Goal: Task Accomplishment & Management: Complete application form

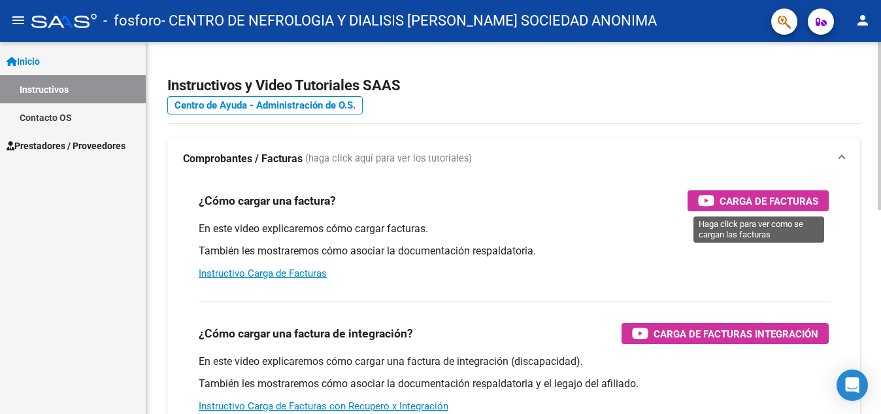
click at [723, 201] on span "Carga de Facturas" at bounding box center [769, 201] width 99 height 16
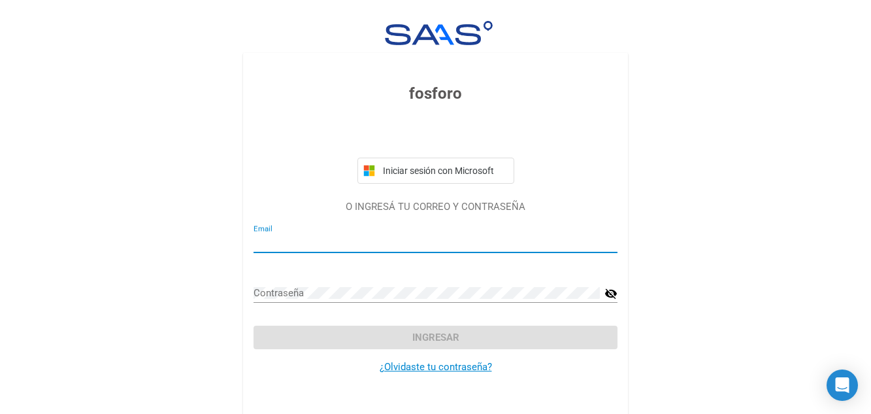
click at [376, 242] on input "Email" at bounding box center [436, 243] width 364 height 12
type input "[EMAIL_ADDRESS][DOMAIN_NAME]"
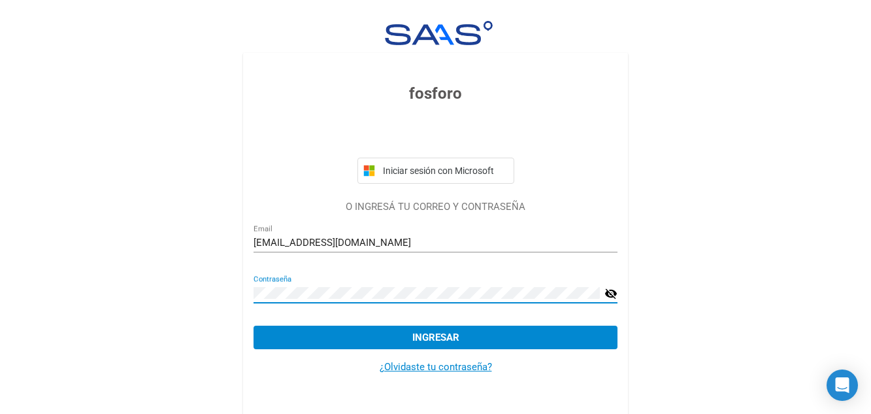
click at [254, 325] on button "Ingresar" at bounding box center [436, 337] width 364 height 24
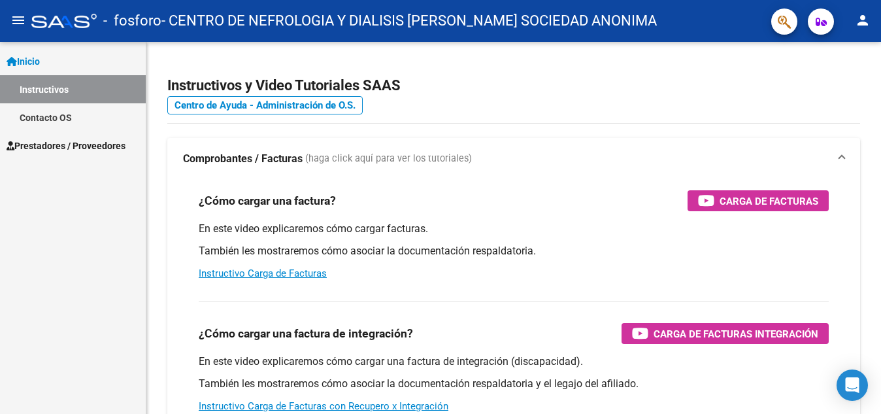
click at [36, 63] on span "Inicio" at bounding box center [23, 61] width 33 height 14
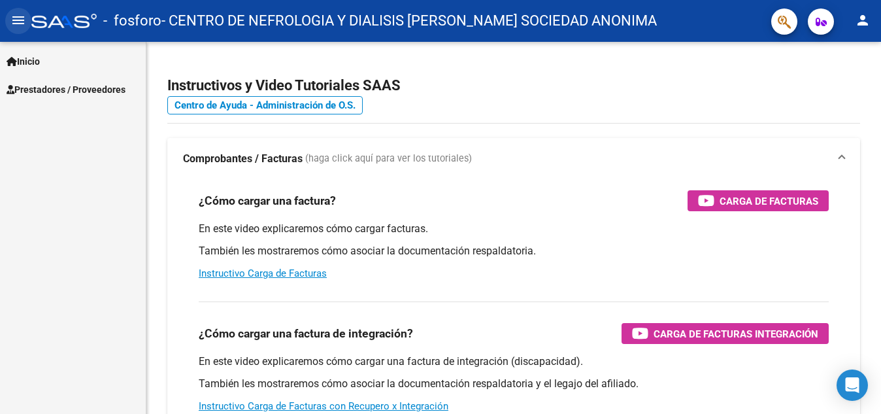
click at [23, 20] on mat-icon "menu" at bounding box center [18, 20] width 16 height 16
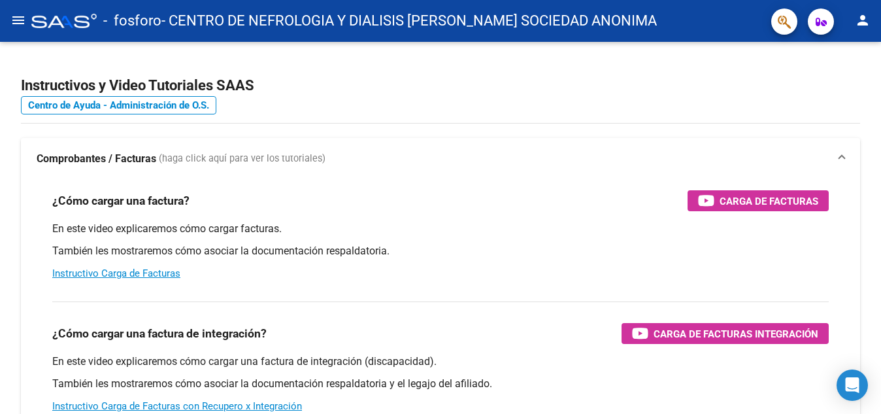
click at [20, 22] on mat-icon "menu" at bounding box center [18, 20] width 16 height 16
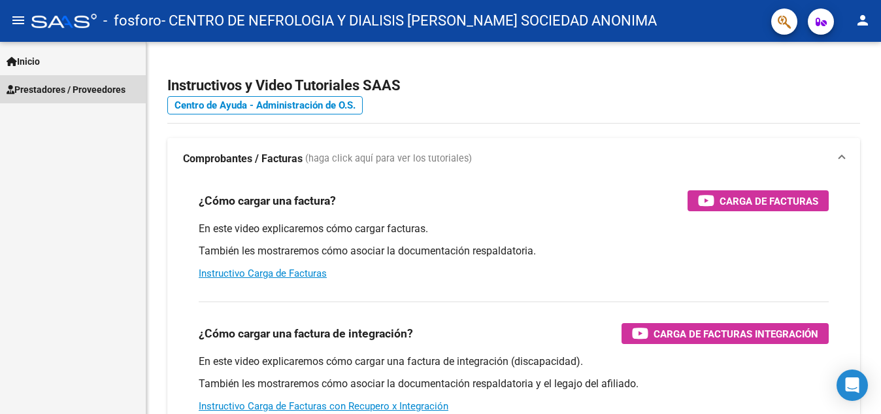
click at [59, 86] on span "Prestadores / Proveedores" at bounding box center [66, 89] width 119 height 14
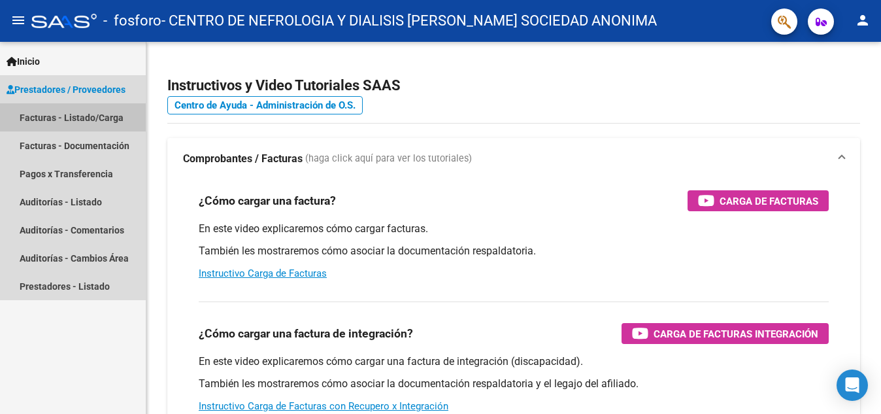
click at [87, 117] on link "Facturas - Listado/Carga" at bounding box center [73, 117] width 146 height 28
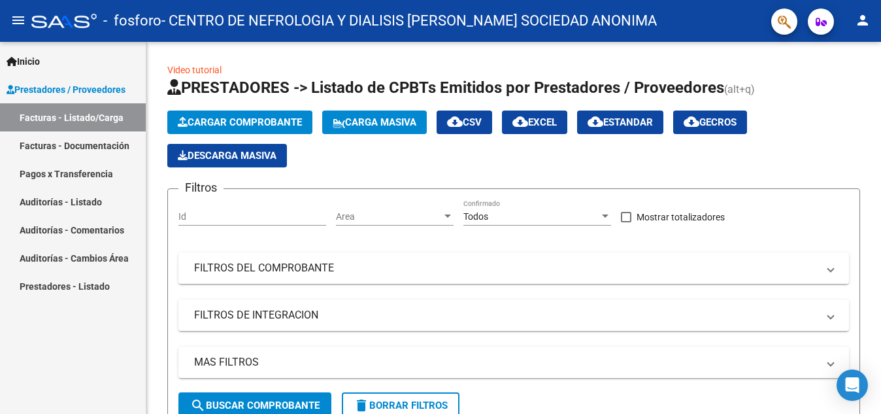
click at [105, 151] on link "Facturas - Documentación" at bounding box center [73, 145] width 146 height 28
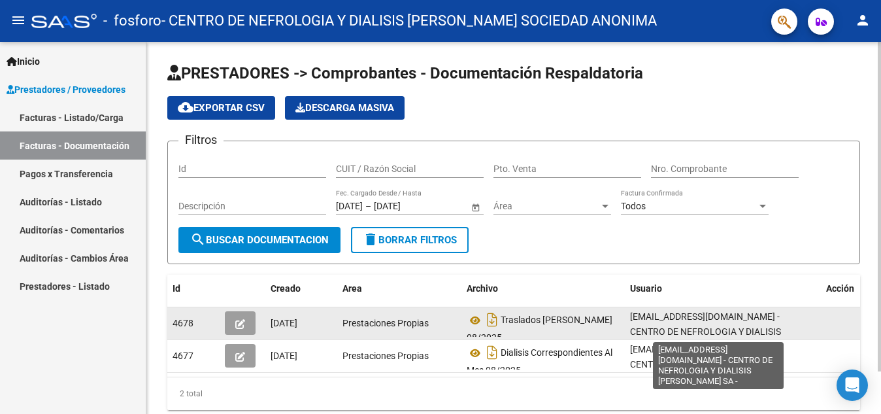
scroll to position [3, 0]
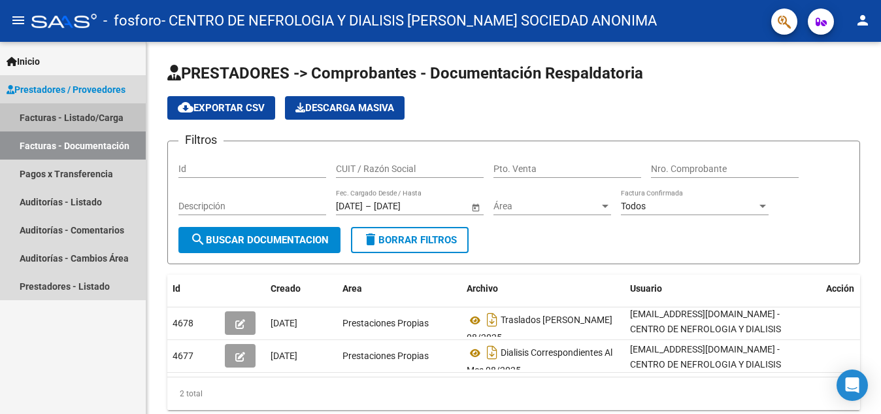
click at [92, 117] on link "Facturas - Listado/Carga" at bounding box center [73, 117] width 146 height 28
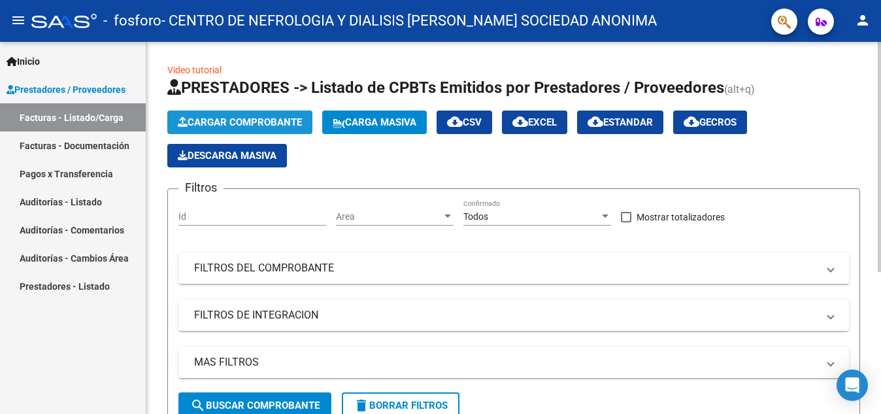
click at [275, 123] on span "Cargar Comprobante" at bounding box center [240, 122] width 124 height 12
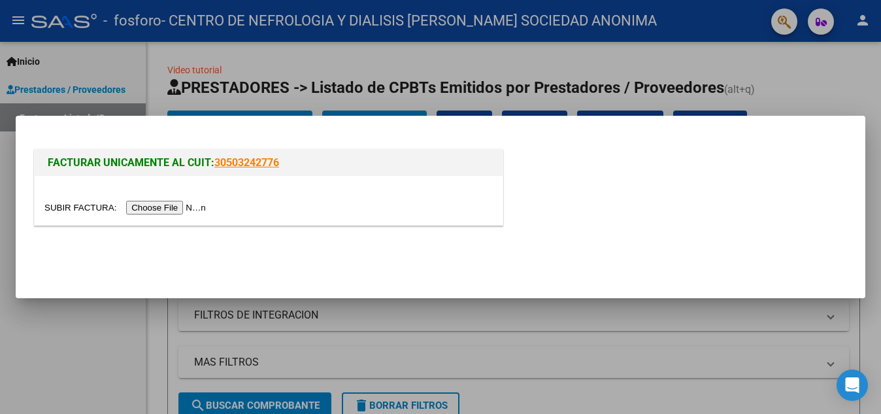
click at [185, 210] on input "file" at bounding box center [126, 208] width 165 height 14
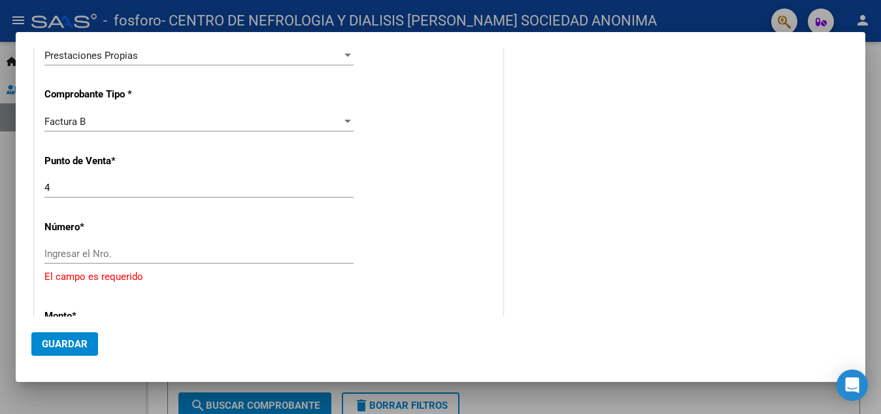
scroll to position [352, 0]
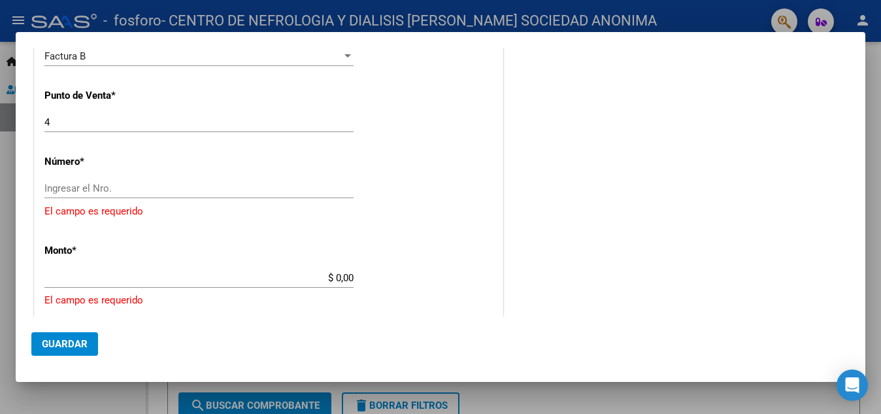
click at [799, 171] on div "COMENTARIOS Comentarios del Prestador / Gerenciador:" at bounding box center [678, 215] width 344 height 1010
drag, startPoint x: 116, startPoint y: 195, endPoint x: 110, endPoint y: 195, distance: 6.6
click at [114, 195] on div "Ingresar el Nro." at bounding box center [198, 188] width 309 height 20
click at [105, 190] on input "Ingresar el Nro." at bounding box center [198, 188] width 309 height 12
click at [113, 186] on input "Ingresar el Nro." at bounding box center [198, 188] width 309 height 12
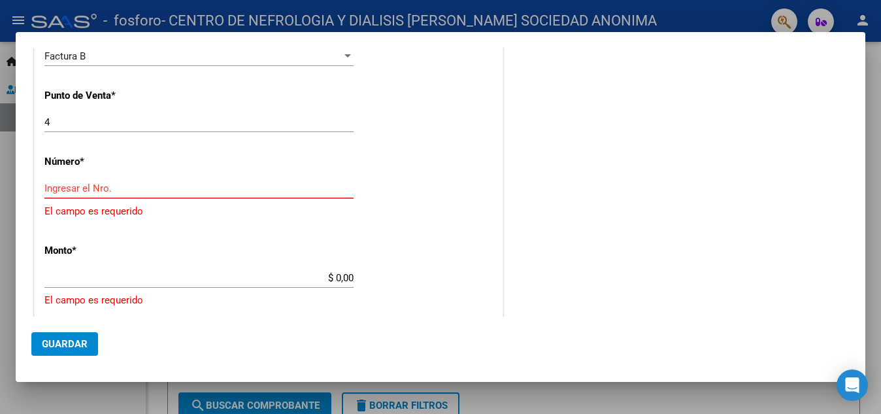
type input "4"
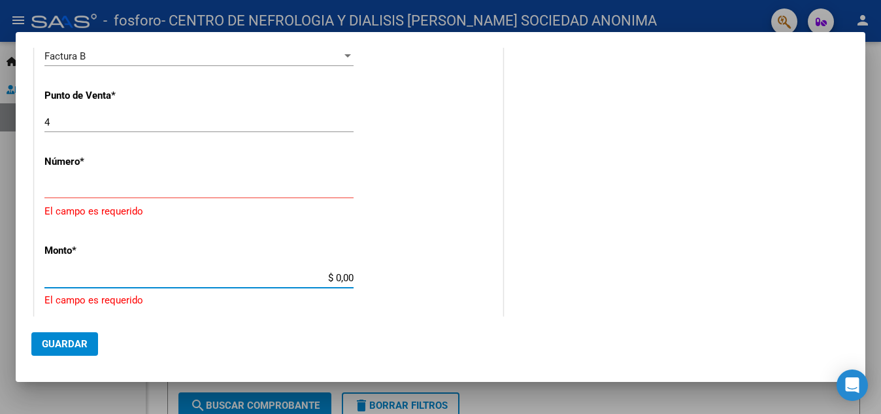
click at [203, 281] on input "$ 0,00" at bounding box center [198, 278] width 309 height 12
drag, startPoint x: 345, startPoint y: 279, endPoint x: 322, endPoint y: 279, distance: 22.9
click at [322, 279] on input "$ 0,00" at bounding box center [198, 278] width 309 height 12
click at [334, 278] on input "$ 0,00" at bounding box center [198, 278] width 309 height 12
type input "$ 3.640.000,00"
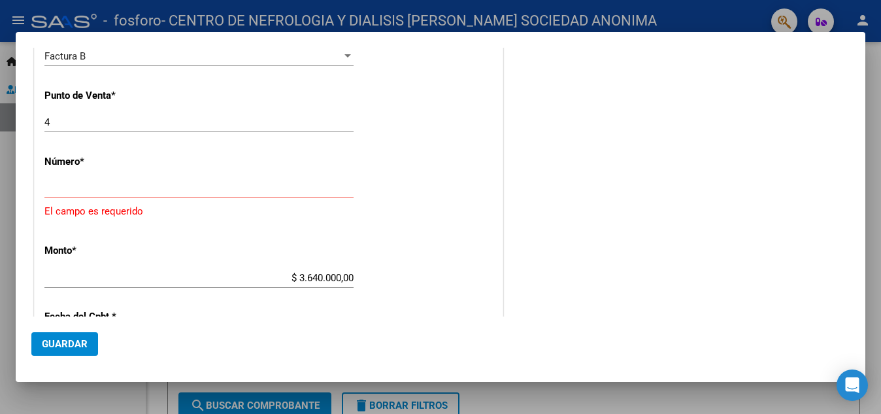
click at [350, 276] on app-form-text-field "Monto * $ 3.640.000,00 [GEOGRAPHIC_DATA]" at bounding box center [204, 263] width 320 height 39
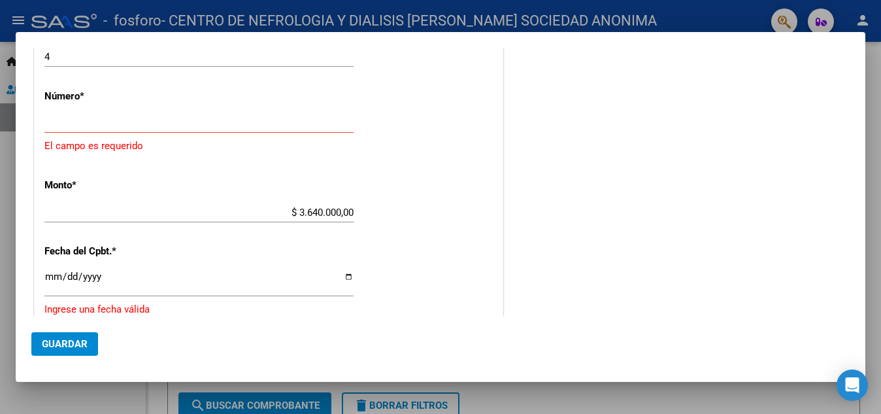
click at [53, 280] on input "Ingresar la fecha" at bounding box center [198, 281] width 309 height 21
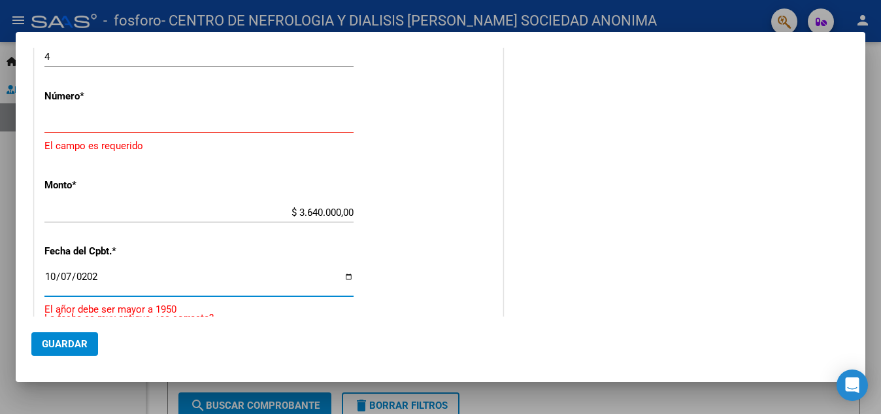
type input "[DATE]"
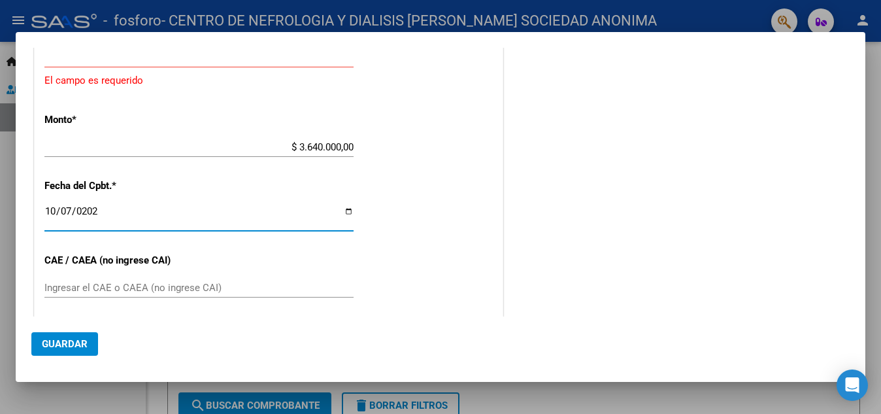
scroll to position [548, 0]
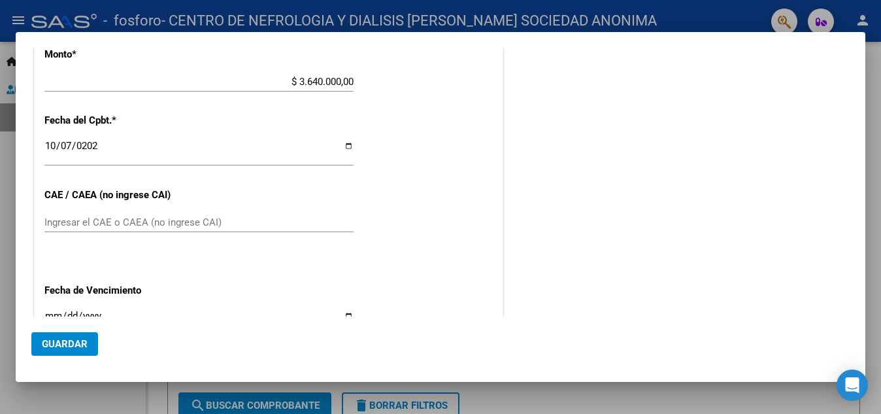
click at [154, 229] on div "Ingresar el CAE o CAEA (no ingrese CAI)" at bounding box center [198, 222] width 309 height 20
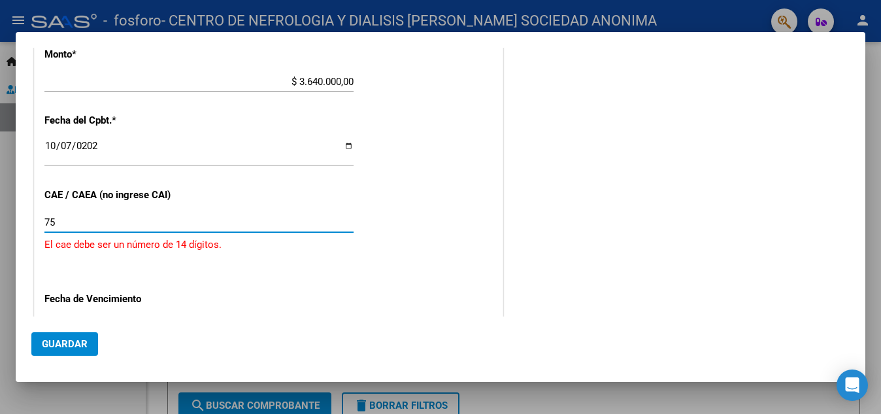
type input "7"
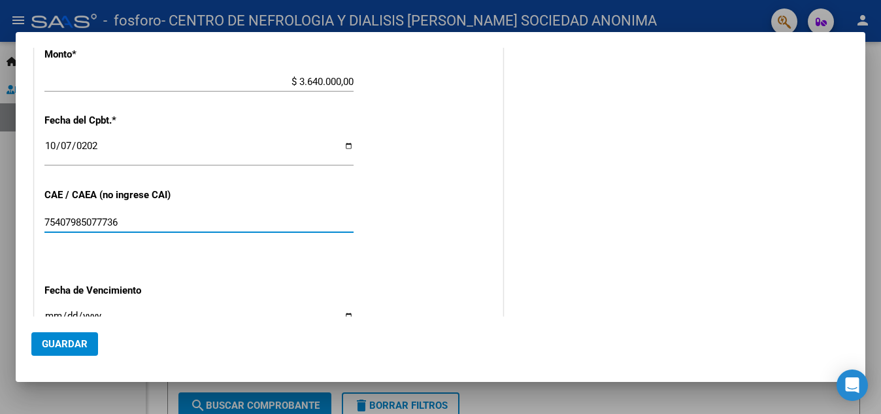
type input "75407985077736"
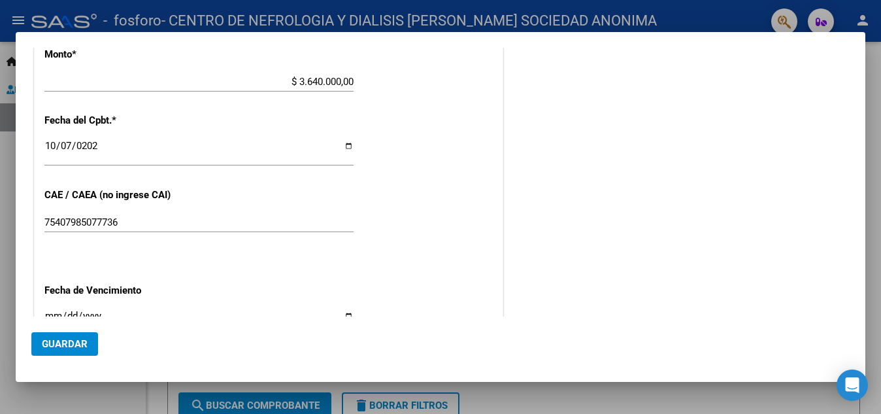
scroll to position [614, 0]
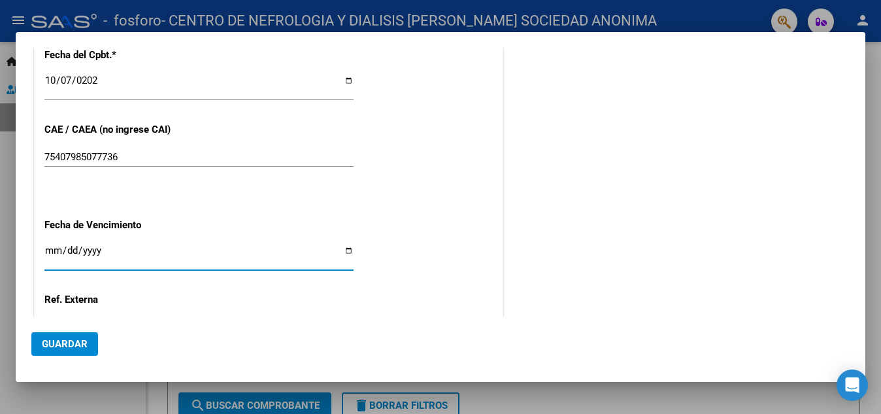
click at [58, 250] on input "Ingresar la fecha" at bounding box center [198, 255] width 309 height 21
type input "[DATE]"
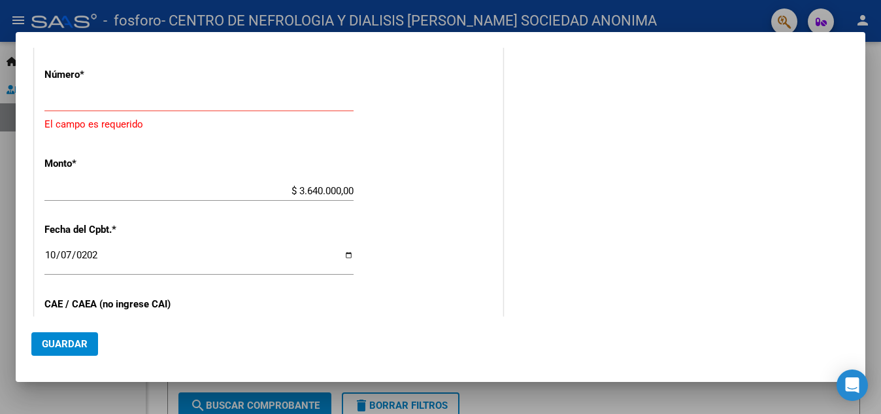
scroll to position [424, 0]
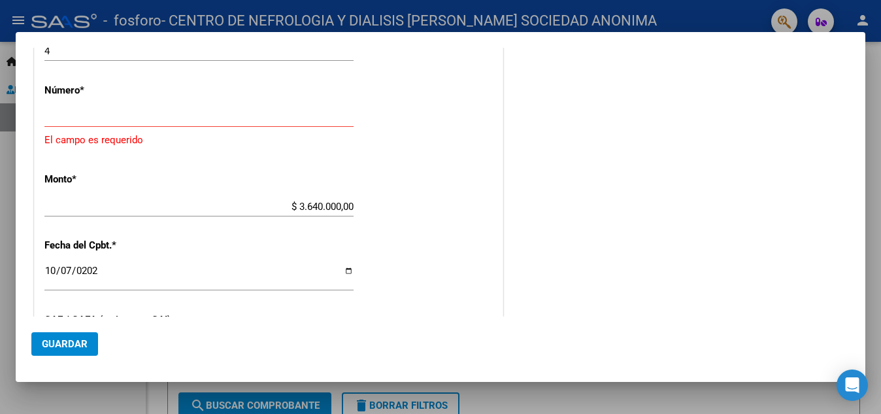
click at [100, 116] on input "Ingresar el Nro." at bounding box center [198, 117] width 309 height 12
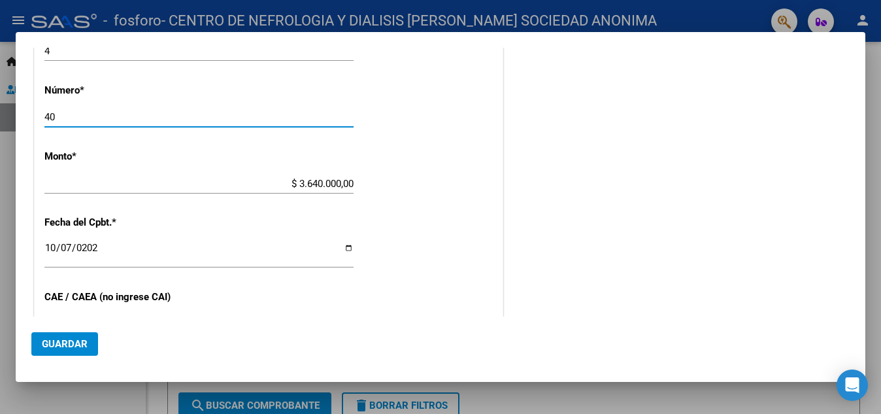
type input "4"
type input "000400000741"
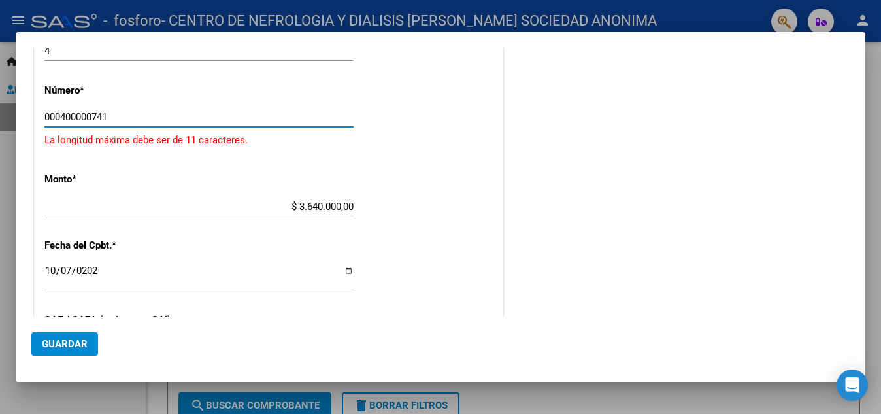
drag, startPoint x: 144, startPoint y: 114, endPoint x: 12, endPoint y: 119, distance: 132.8
click at [12, 119] on div "COMPROBANTE VER COMPROBANTE DATOS DEL COMPROBANTE CUIT * 30-67451274-7 Ingresar…" at bounding box center [440, 207] width 881 height 414
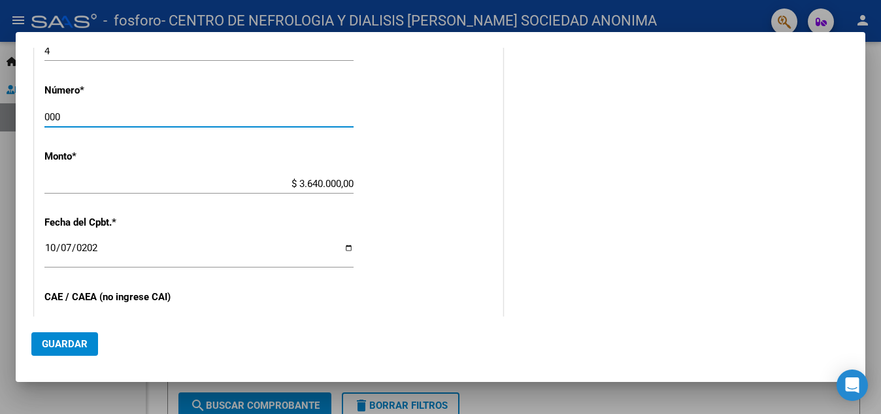
type input "0004"
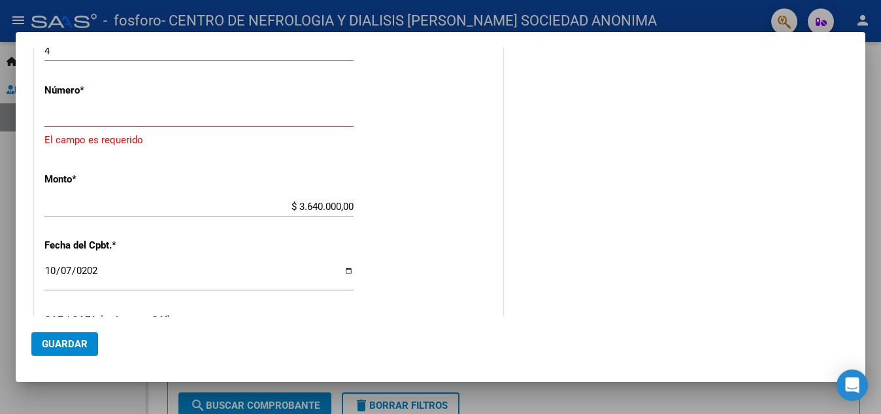
click at [133, 199] on div "$ 3.640.000,00 Ingresar el monto" at bounding box center [198, 207] width 309 height 20
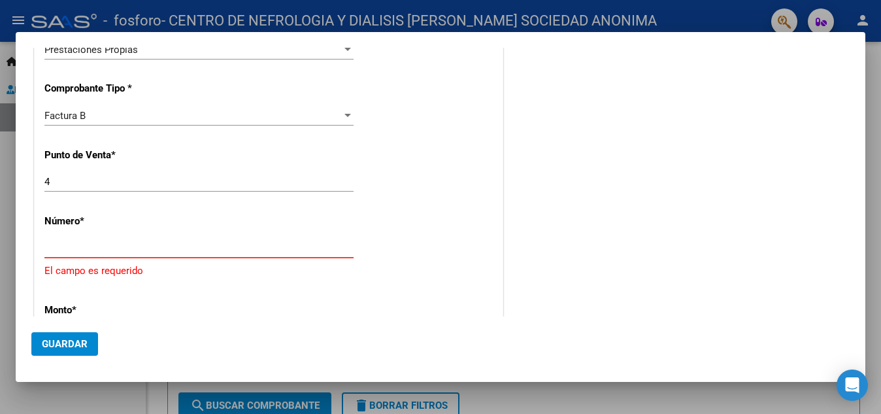
click at [87, 247] on input "Ingresar el Nro." at bounding box center [198, 248] width 309 height 12
drag, startPoint x: 87, startPoint y: 247, endPoint x: 39, endPoint y: 248, distance: 48.4
click at [39, 248] on div "CUIT * 30-67451274-7 Ingresar CUIT ANALISIS PRESTADOR CENTRO DE NEFROLOGIA Y DI…" at bounding box center [269, 308] width 468 height 875
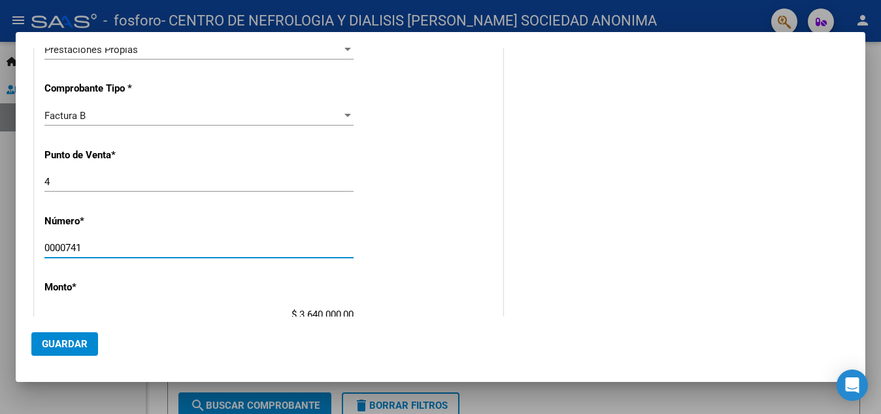
scroll to position [489, 0]
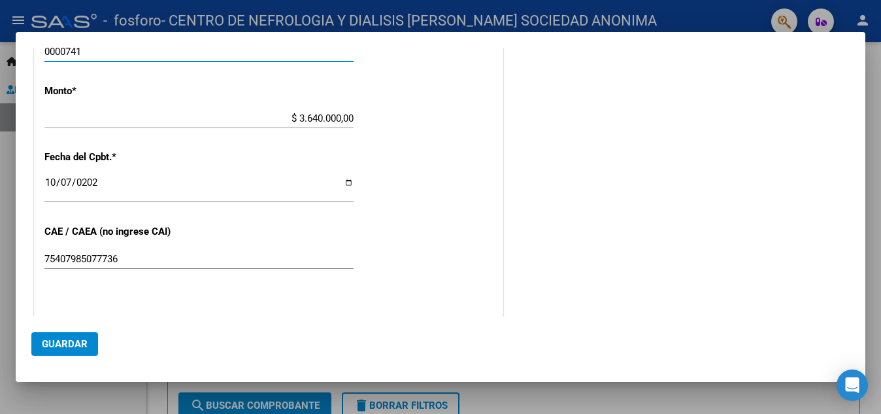
click at [63, 53] on input "0000741" at bounding box center [198, 52] width 309 height 12
click at [113, 58] on input "00000741" at bounding box center [198, 53] width 309 height 12
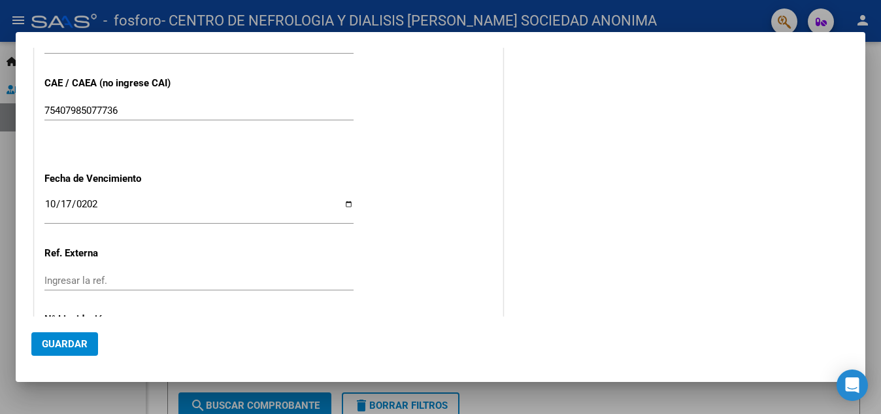
scroll to position [703, 0]
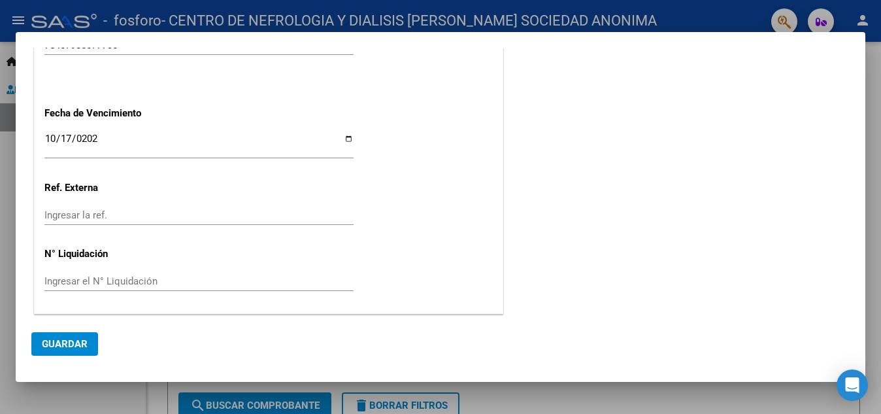
type input "00000741"
drag, startPoint x: 75, startPoint y: 346, endPoint x: 229, endPoint y: 124, distance: 269.6
click at [203, 145] on mat-dialog-container "COMPROBANTE VER COMPROBANTE DATOS DEL COMPROBANTE CUIT * 30-67451274-7 Ingresar…" at bounding box center [441, 207] width 850 height 350
click at [118, 282] on input "Ingresar el N° Liquidación" at bounding box center [198, 281] width 309 height 12
click at [81, 347] on span "Guardar" at bounding box center [65, 344] width 46 height 12
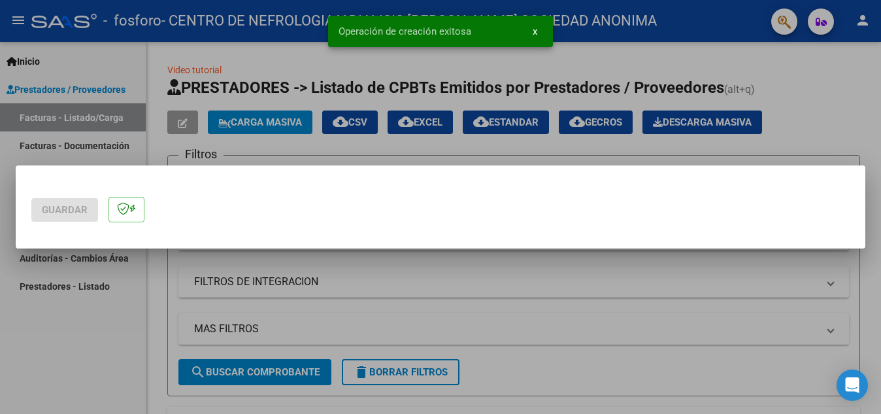
scroll to position [0, 0]
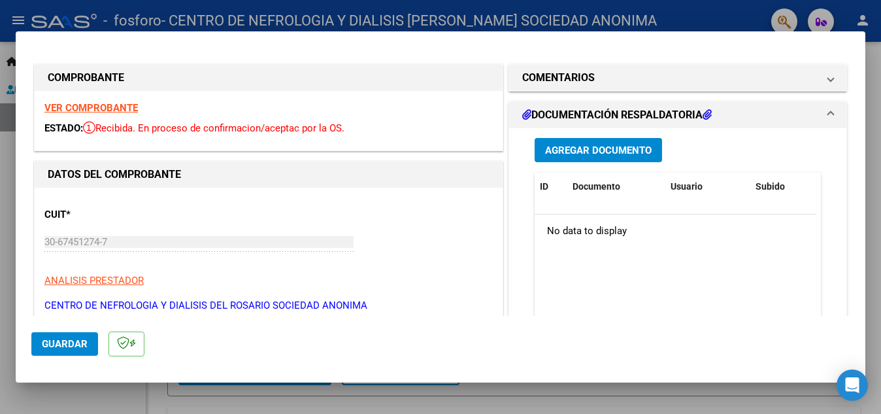
drag, startPoint x: 616, startPoint y: 145, endPoint x: 573, endPoint y: 263, distance: 126.1
click at [597, 233] on div "Agregar Documento ID Documento Usuario Subido Acción No data to display 0 total…" at bounding box center [678, 258] width 306 height 261
click at [576, 152] on span "Agregar Documento" at bounding box center [598, 150] width 107 height 12
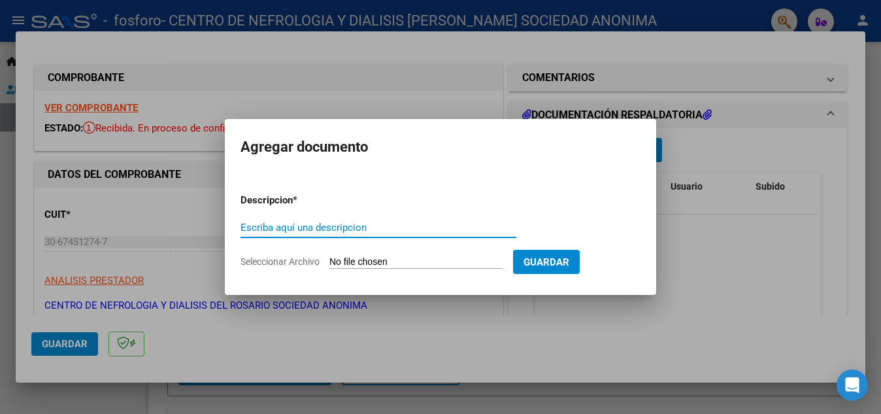
click at [332, 228] on input "Escriba aquí una descripcion" at bounding box center [379, 228] width 276 height 12
type input "DIALISIS CORRESPONDIENTES AL MES 09/2025"
click at [358, 262] on input "Seleccionar Archivo" at bounding box center [415, 262] width 173 height 12
type input "C:\fakepath\OSPIF - [PERSON_NAME] - [DATE].pdf"
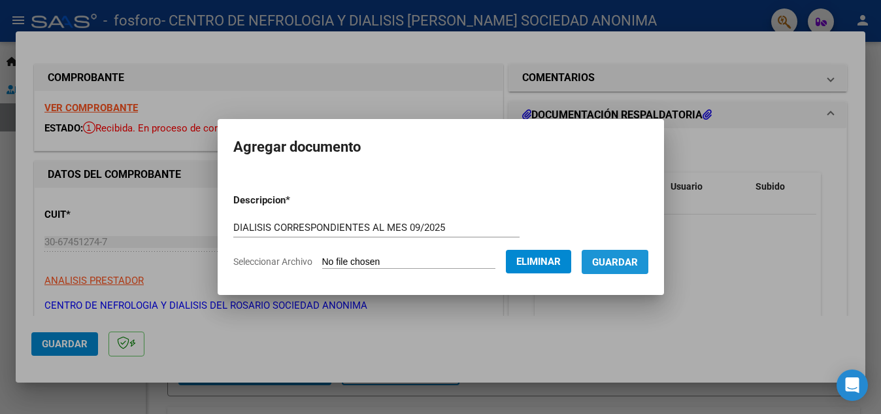
click at [638, 263] on span "Guardar" at bounding box center [615, 262] width 46 height 12
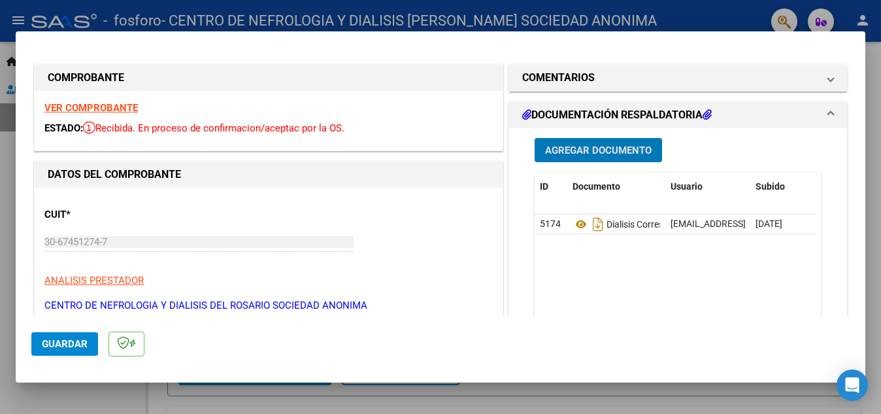
click at [735, 289] on datatable-body "5174 Dialisis Correspondientes Al Mes 09/2025 [EMAIL_ADDRESS][DOMAIN_NAME] - CE…" at bounding box center [676, 275] width 282 height 122
type input "$ 0,00"
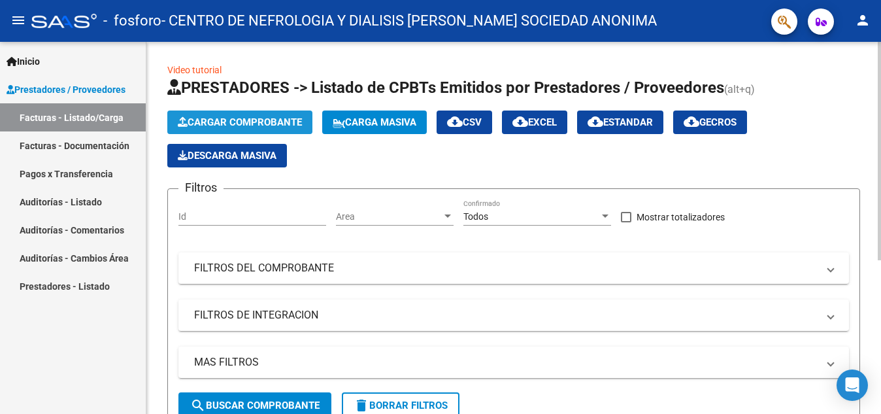
click at [282, 124] on span "Cargar Comprobante" at bounding box center [240, 122] width 124 height 12
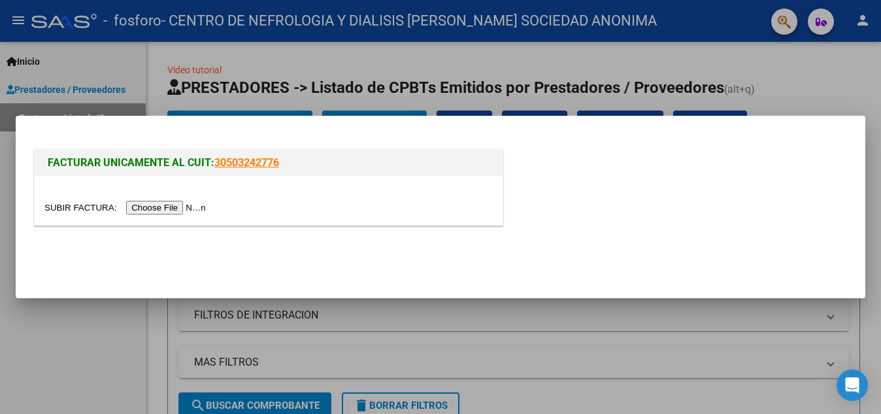
click at [195, 204] on input "file" at bounding box center [126, 208] width 165 height 14
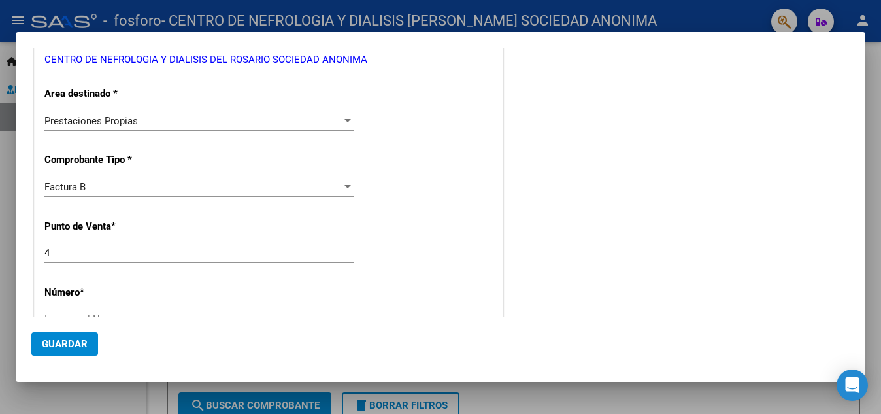
scroll to position [352, 0]
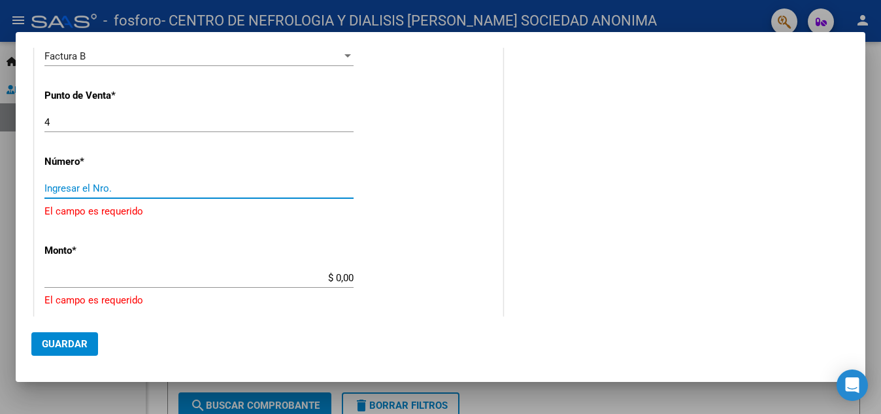
click at [95, 193] on input "Ingresar el Nro." at bounding box center [198, 188] width 309 height 12
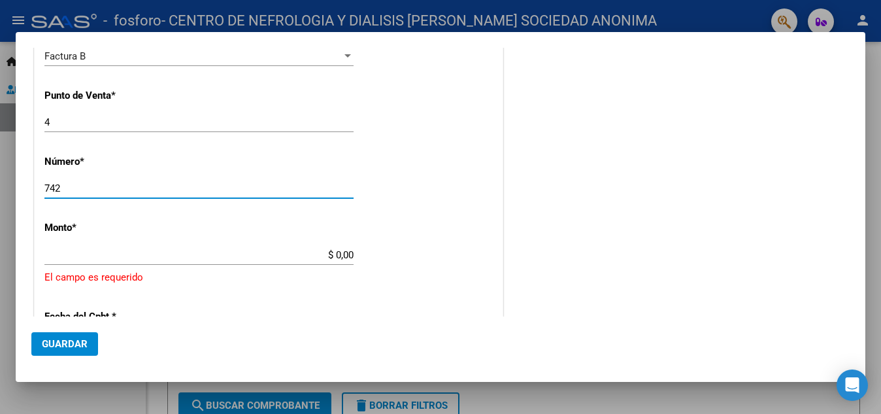
type input "742"
click at [87, 246] on div "$ 0,00 Ingresar el monto" at bounding box center [198, 255] width 309 height 20
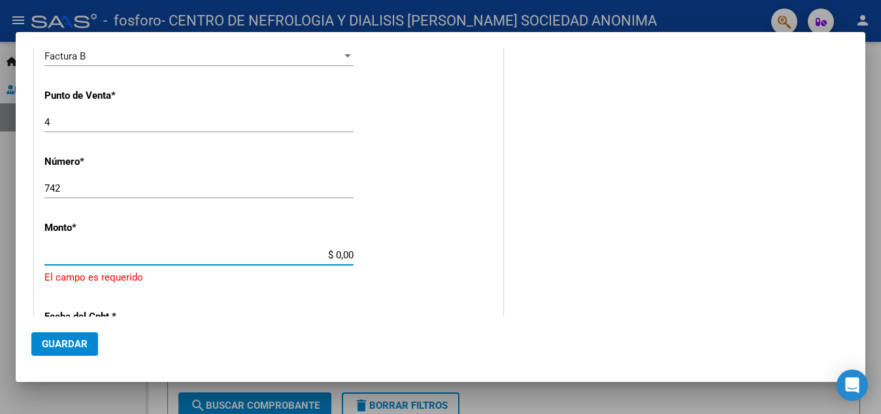
type input "$ 360.360,00"
type input "[DATE]"
type input "75407986936554"
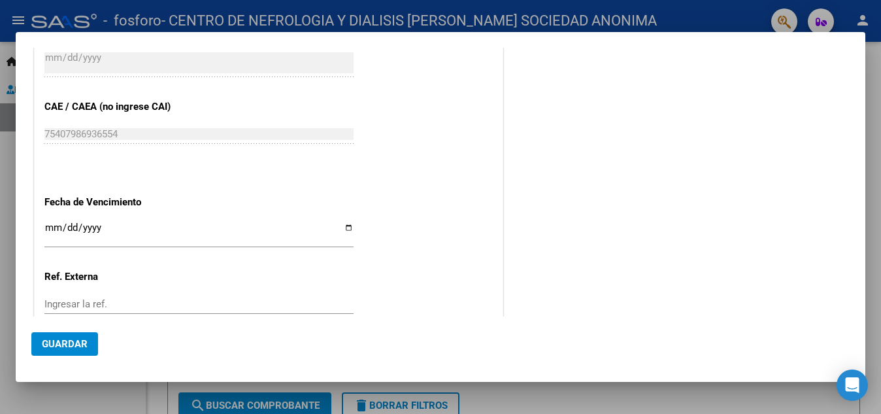
scroll to position [703, 0]
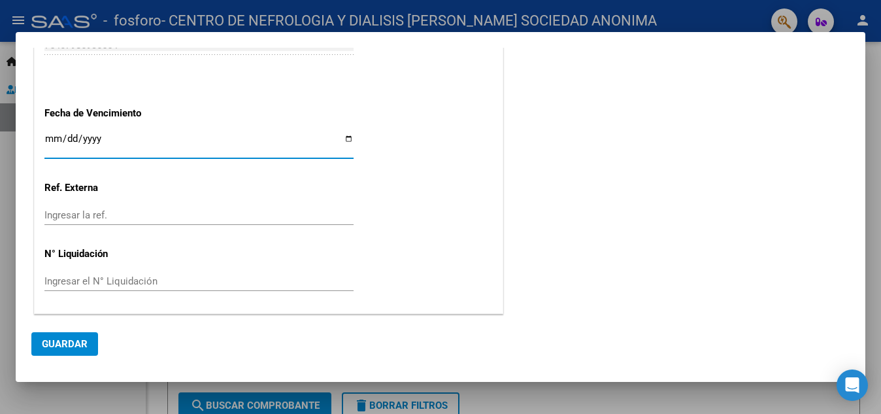
click at [91, 140] on input "Ingresar la fecha" at bounding box center [198, 143] width 309 height 21
click at [51, 142] on input "Ingresar la fecha" at bounding box center [198, 143] width 309 height 21
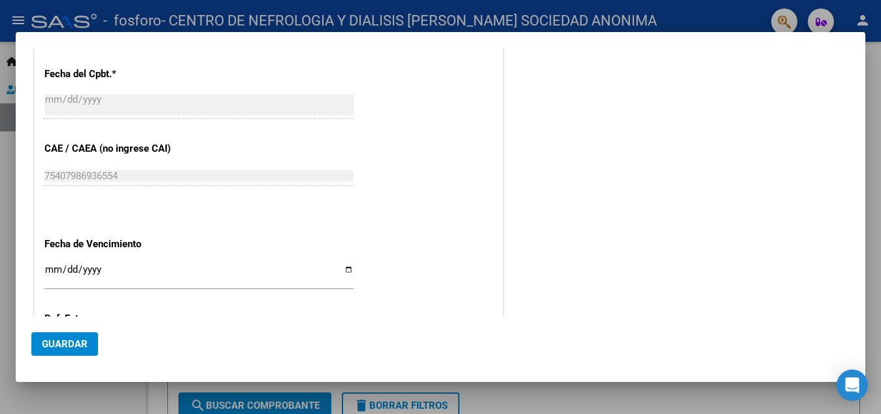
scroll to position [637, 0]
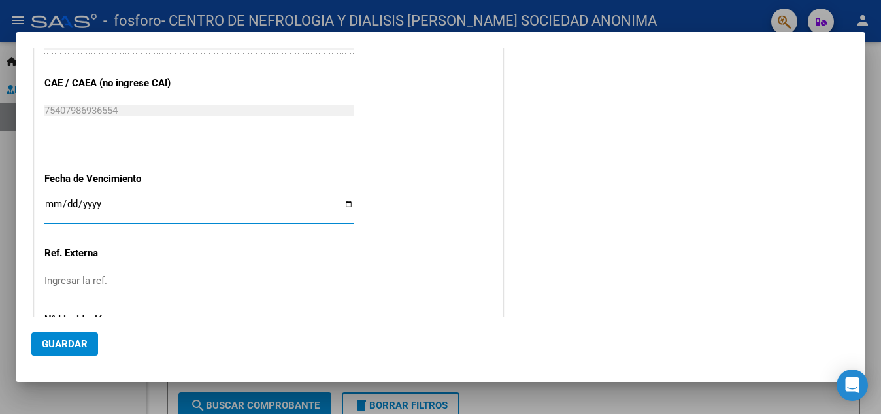
click at [51, 203] on input "Ingresar la fecha" at bounding box center [198, 209] width 309 height 21
type input "[DATE]"
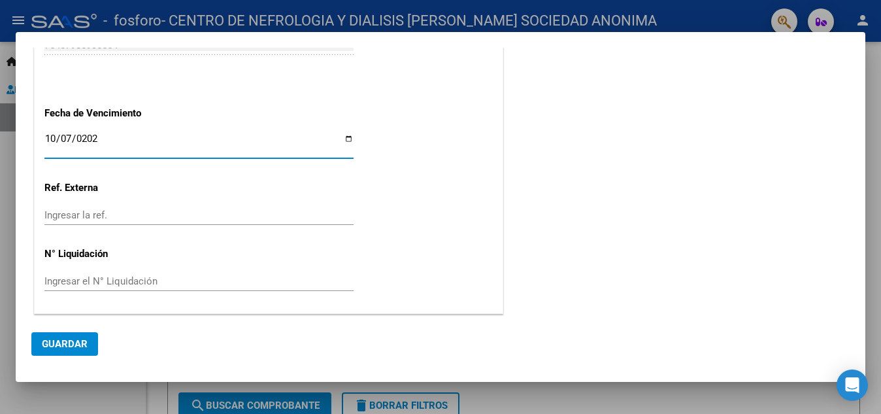
click at [46, 350] on button "Guardar" at bounding box center [64, 344] width 67 height 24
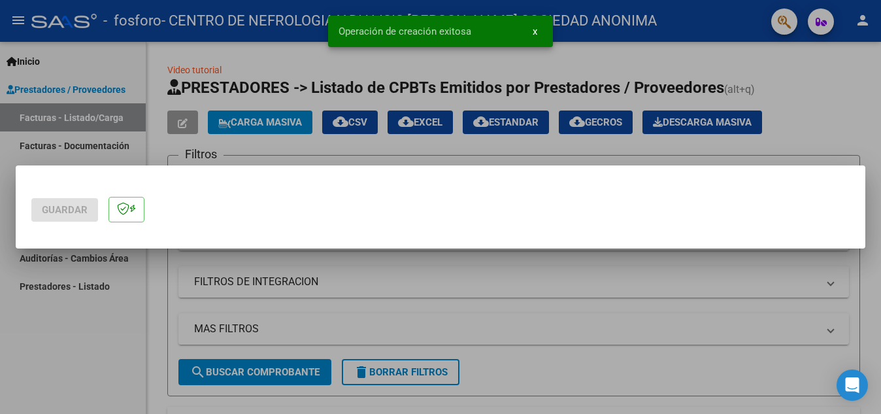
scroll to position [0, 0]
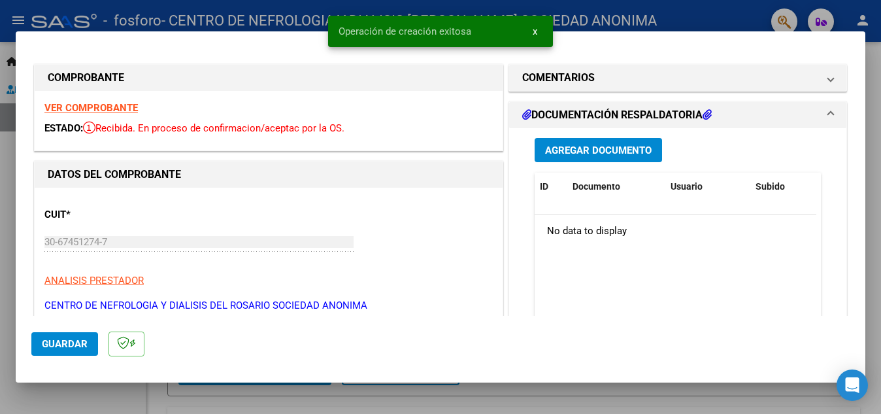
click at [559, 148] on span "Agregar Documento" at bounding box center [598, 150] width 107 height 12
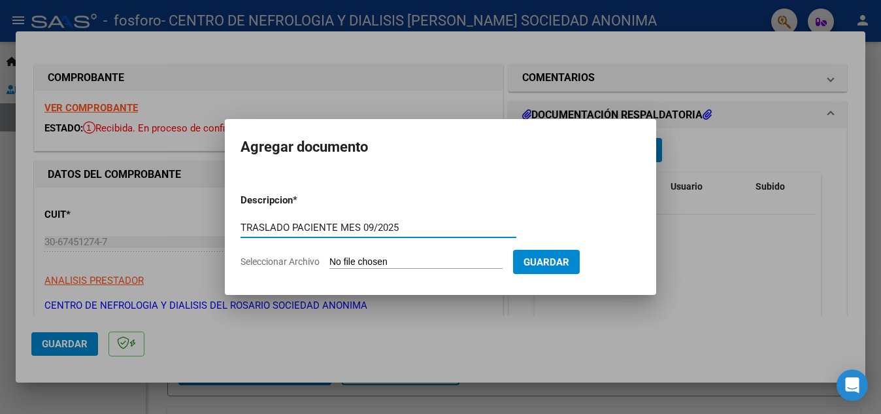
type input "TRASLADO PACIENTE MES 09/2025"
click at [350, 258] on input "Seleccionar Archivo" at bounding box center [415, 262] width 173 height 12
type input "C:\fakepath\OSPIF - [PERSON_NAME] traslado - [DATE].pdf"
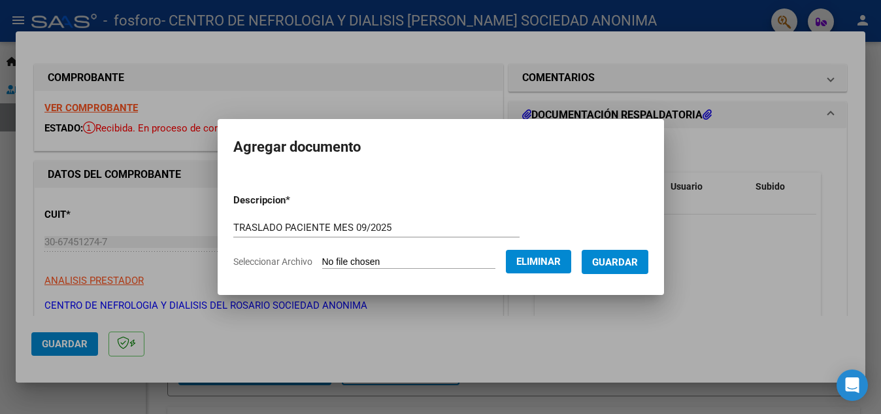
drag, startPoint x: 620, startPoint y: 274, endPoint x: 651, endPoint y: 259, distance: 34.5
click at [647, 263] on form "Descripcion * TRASLADO PACIENTE MES 09/2025 Escriba aquí una descripcion Selecc…" at bounding box center [440, 230] width 415 height 95
click at [648, 259] on button "Guardar" at bounding box center [615, 262] width 67 height 24
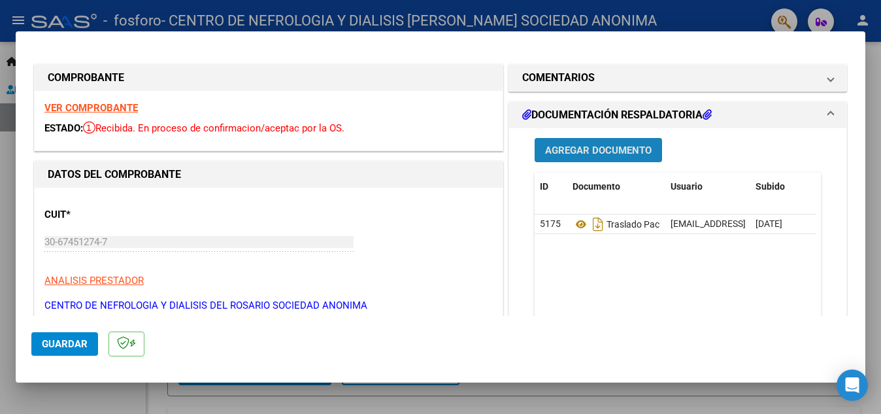
click at [592, 150] on span "Agregar Documento" at bounding box center [598, 150] width 107 height 12
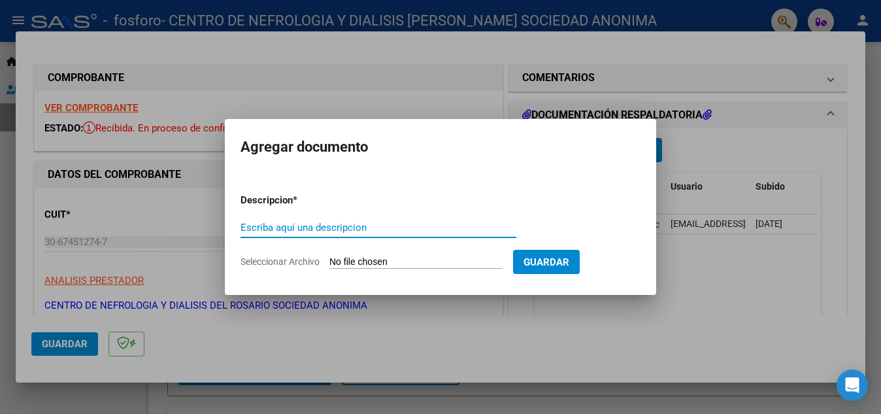
click at [375, 233] on input "Escriba aquí una descripcion" at bounding box center [379, 228] width 276 height 12
type input "FACTURA OSPIF 09/2025"
click at [414, 261] on input "Seleccionar Archivo" at bounding box center [415, 262] width 173 height 12
type input "C:\fakepath\OSPIF - [PERSON_NAME] - [DATE].pdf"
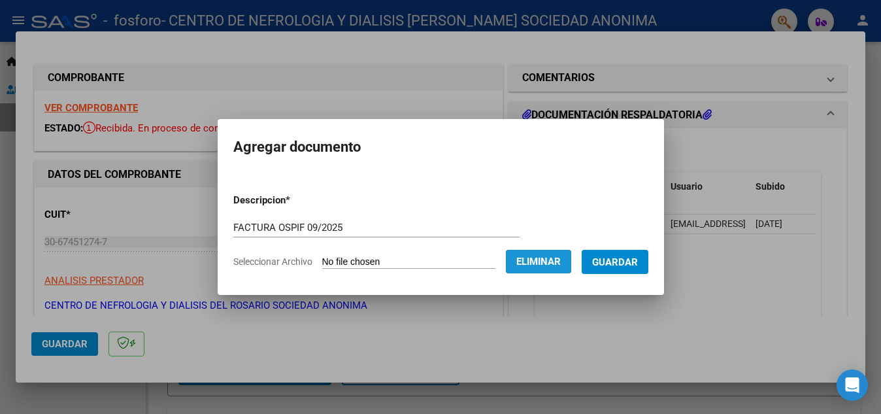
click at [524, 261] on button "Eliminar" at bounding box center [538, 262] width 65 height 24
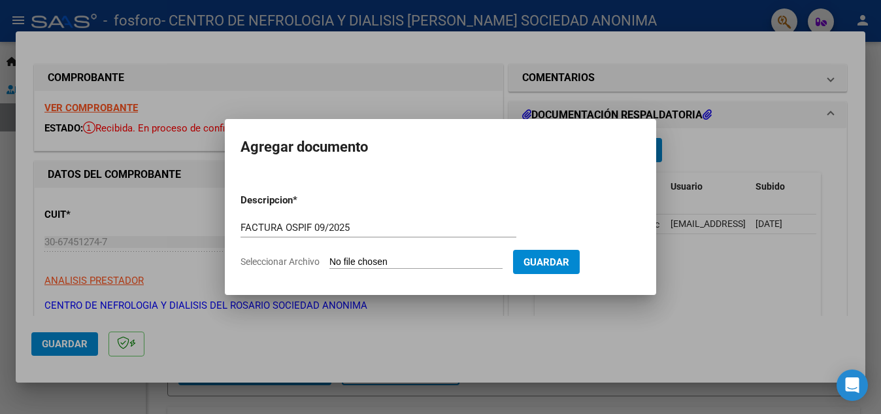
click at [399, 267] on input "Seleccionar Archivo" at bounding box center [415, 262] width 173 height 12
type input "C:\fakepath\Fc OSPIF [PERSON_NAME] HD- [DATE].pdf"
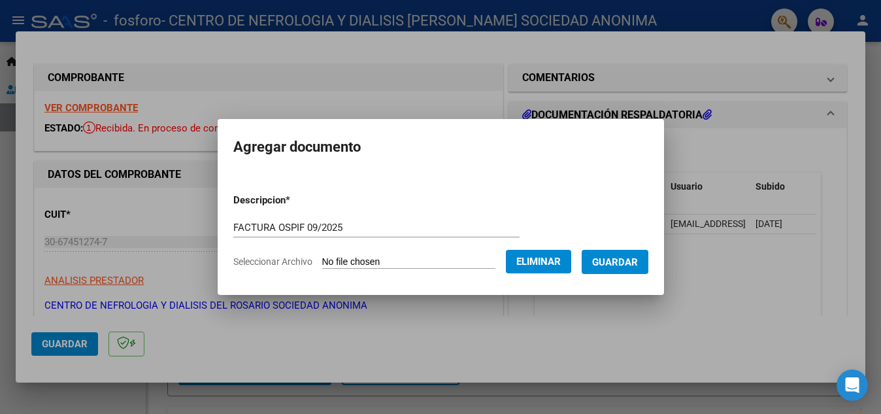
click at [548, 263] on span "Eliminar" at bounding box center [538, 262] width 44 height 12
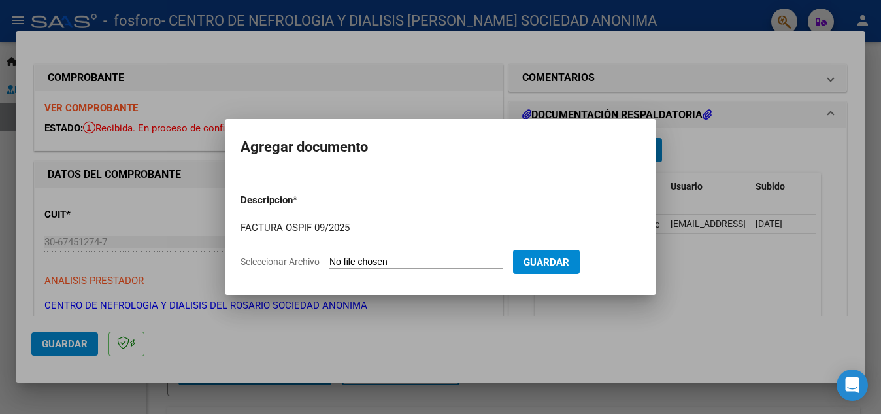
click at [329, 224] on input "FACTURA OSPIF 09/2025" at bounding box center [379, 228] width 276 height 12
click at [389, 229] on input "FACTURA OSPIF 09/2025" at bounding box center [379, 228] width 276 height 12
type input "FACTURA OSPIF 09/2025 TRASLADOS"
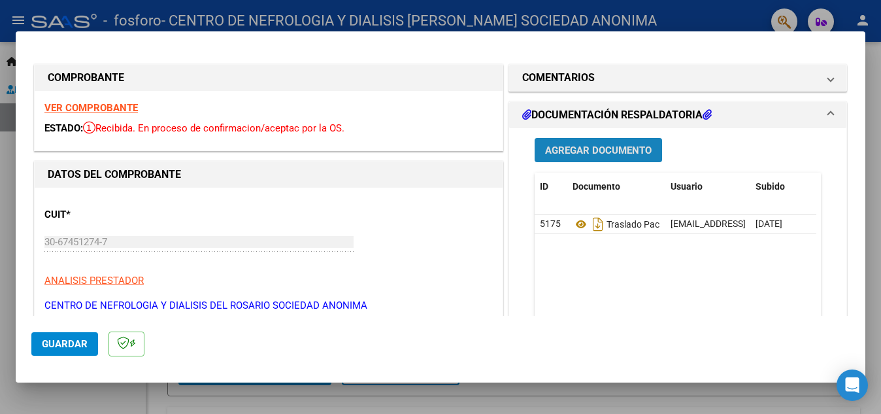
click at [627, 150] on span "Agregar Documento" at bounding box center [598, 150] width 107 height 12
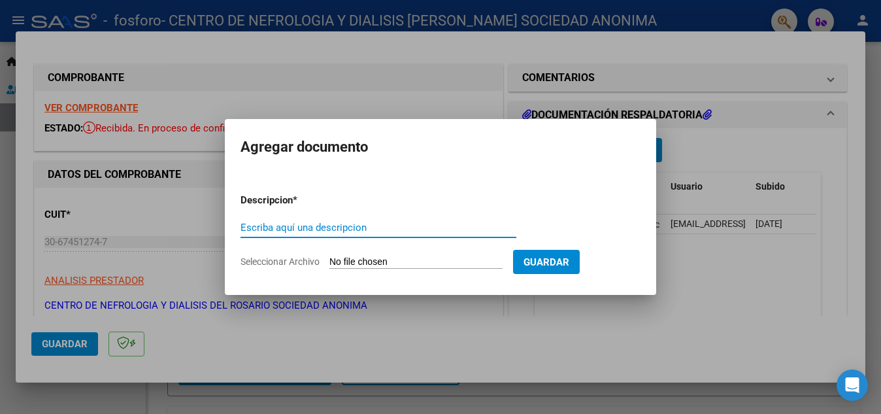
click at [374, 222] on input "Escriba aquí una descripcion" at bounding box center [379, 228] width 276 height 12
type input "FACTURA TRASLADOS"
click at [367, 263] on input "Seleccionar Archivo" at bounding box center [415, 262] width 173 height 12
type input "C:\fakepath\Fc OSPIF [PERSON_NAME] Traslados - Septoembre 2025.pdf"
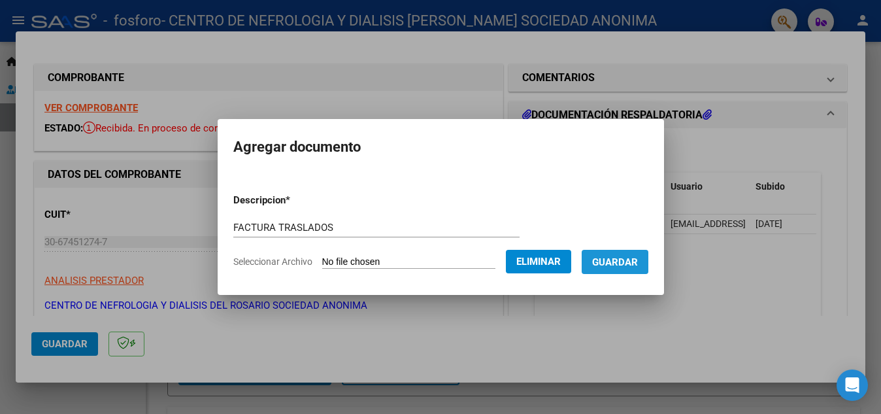
click at [629, 263] on span "Guardar" at bounding box center [615, 262] width 46 height 12
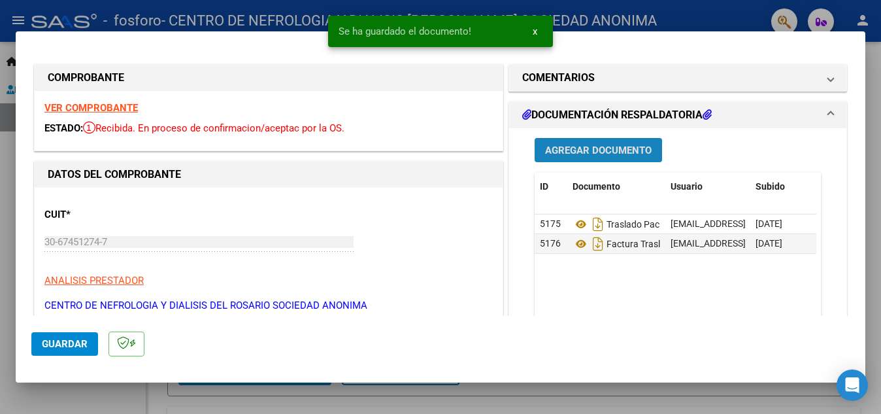
click at [648, 143] on button "Agregar Documento" at bounding box center [598, 150] width 127 height 24
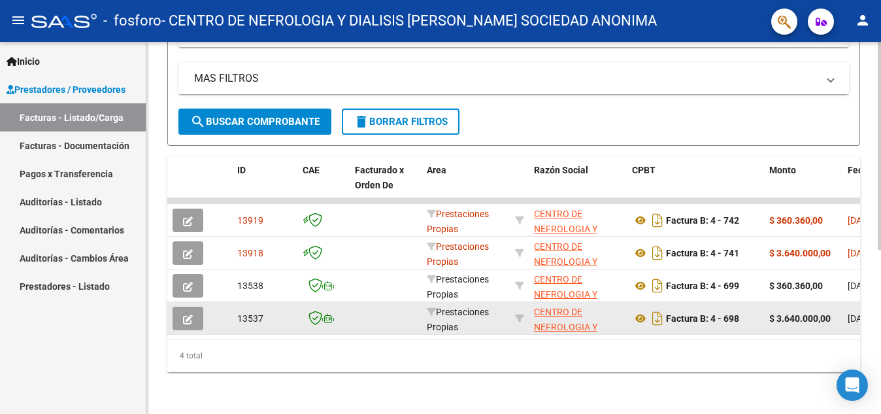
scroll to position [2, 0]
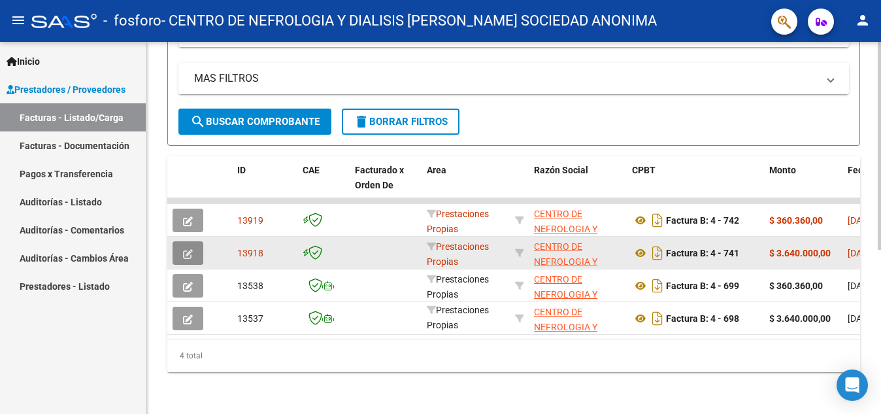
click at [182, 245] on button "button" at bounding box center [188, 253] width 31 height 24
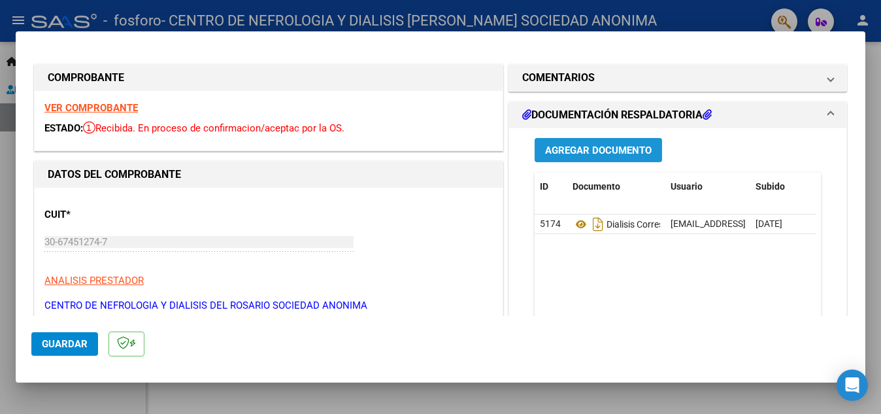
click at [601, 150] on span "Agregar Documento" at bounding box center [598, 150] width 107 height 12
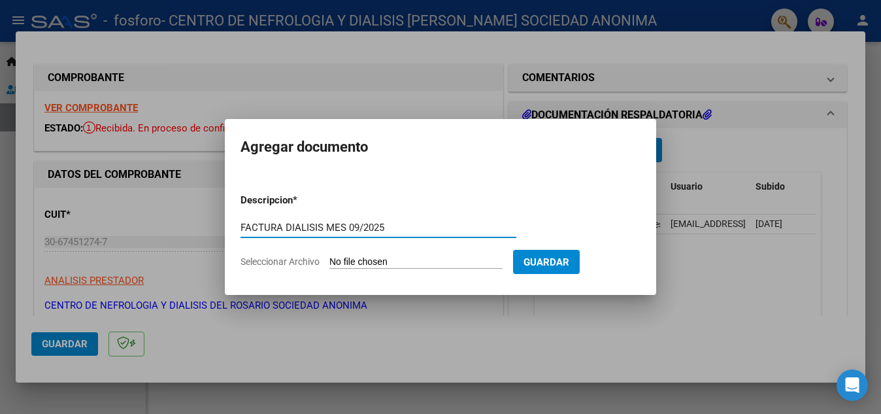
type input "FACTURA DIALISIS MES 09/2025"
click at [358, 261] on input "Seleccionar Archivo" at bounding box center [415, 262] width 173 height 12
type input "C:\fakepath\Fc OSPIF [PERSON_NAME] HD- [DATE].pdf"
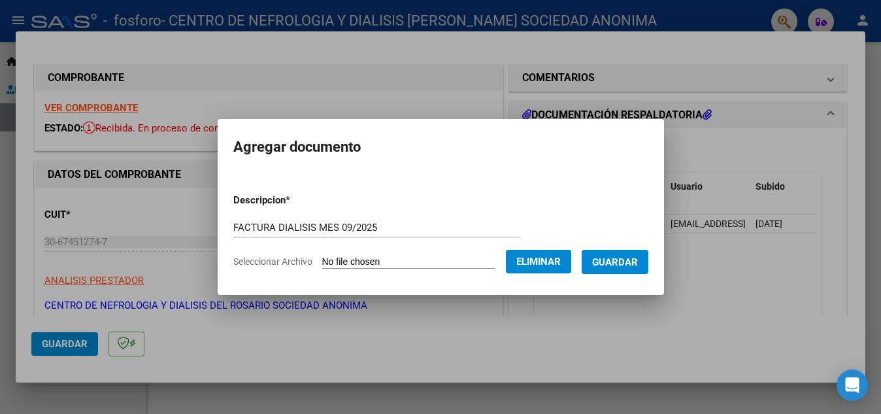
click at [624, 259] on span "Guardar" at bounding box center [615, 262] width 46 height 12
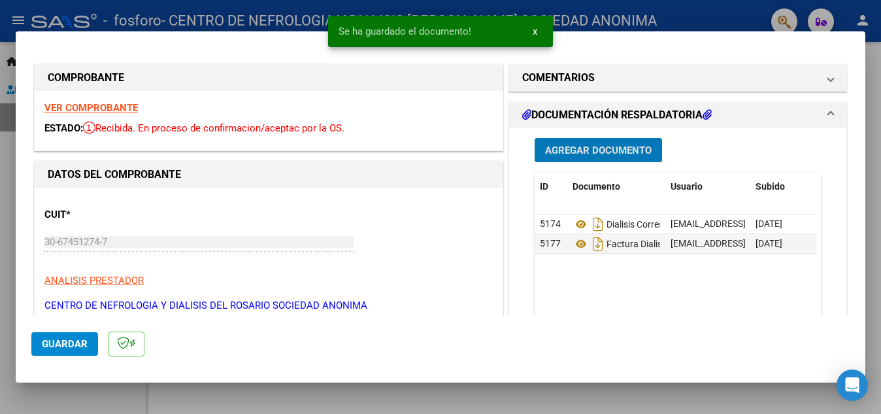
type input "$ 0,00"
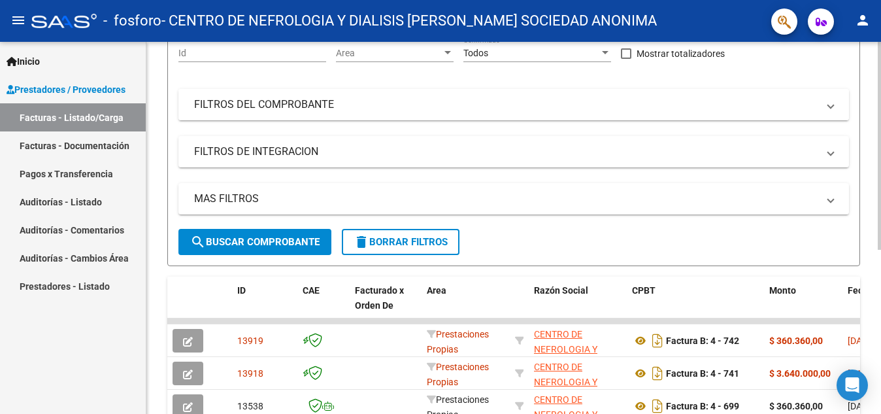
scroll to position [33, 0]
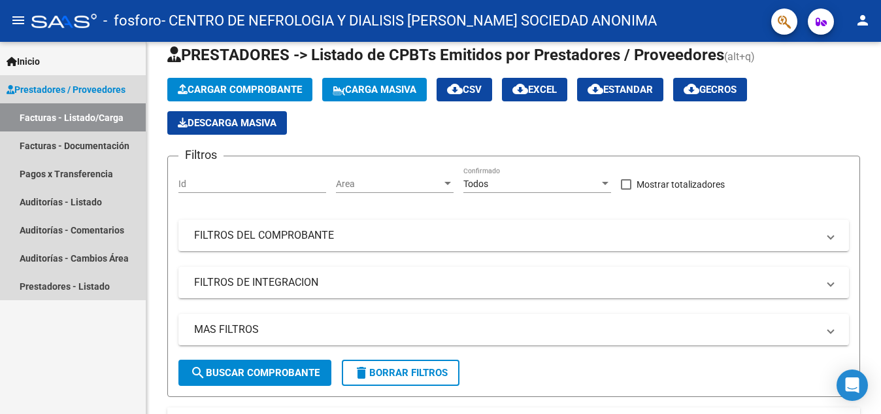
click at [76, 113] on link "Facturas - Listado/Carga" at bounding box center [73, 117] width 146 height 28
